Goal: Information Seeking & Learning: Find specific page/section

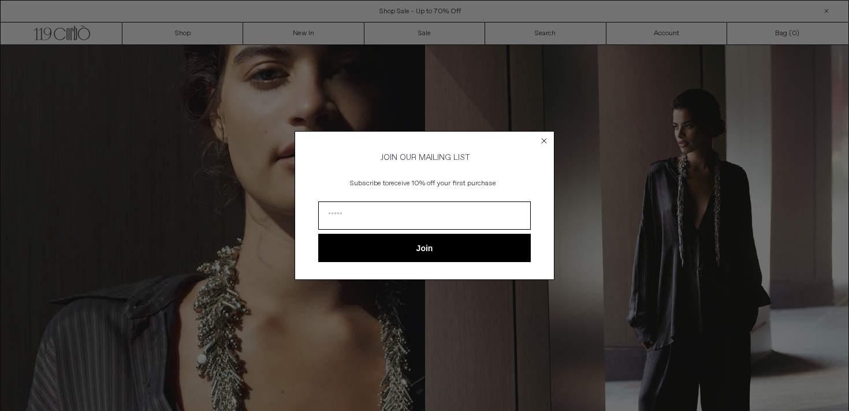
click at [541, 136] on circle "Close dialog" at bounding box center [544, 140] width 11 height 11
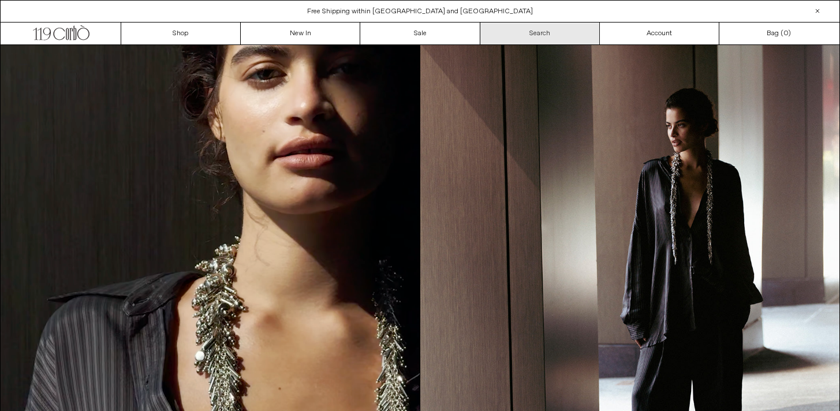
click at [550, 34] on link "Search" at bounding box center [539, 34] width 119 height 22
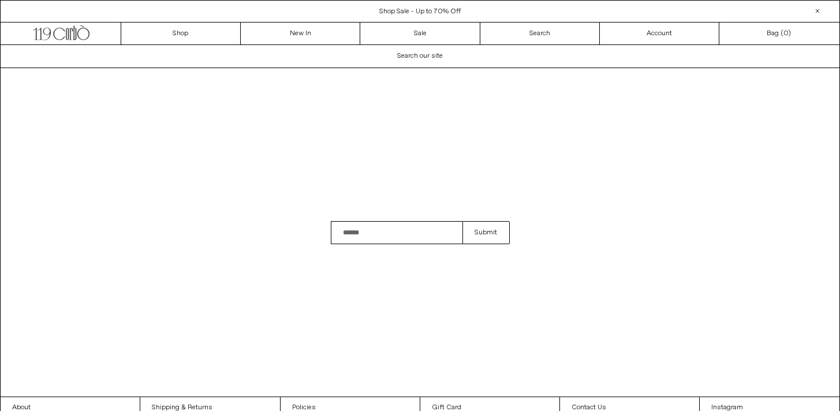
click at [398, 230] on input "Search" at bounding box center [397, 232] width 132 height 23
type input "**********"
click at [462, 221] on button "Submit" at bounding box center [485, 232] width 47 height 23
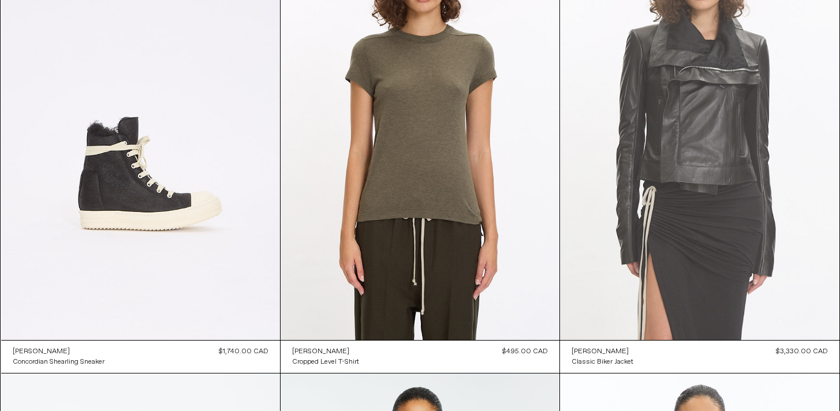
scroll to position [333, 0]
